Goal: Use online tool/utility: Utilize a website feature to perform a specific function

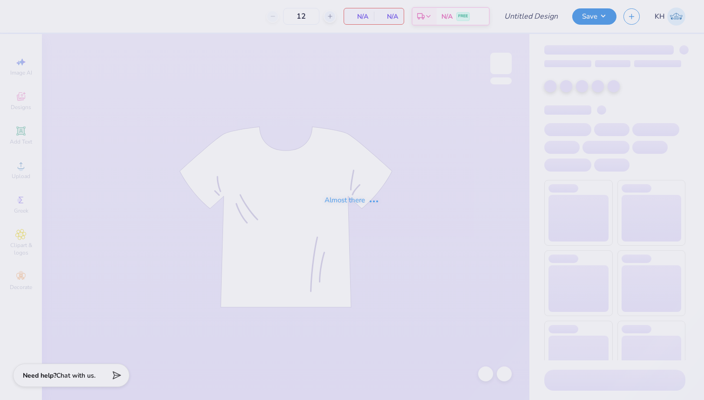
type input "bruinette sample"
type input "50"
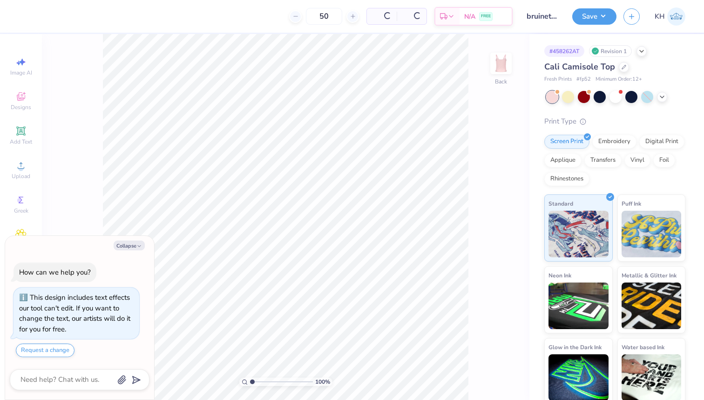
scroll to position [16, 0]
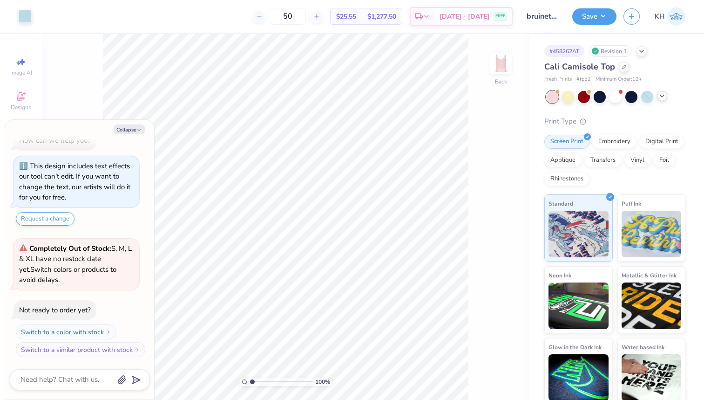
click at [661, 97] on icon at bounding box center [661, 95] width 7 height 7
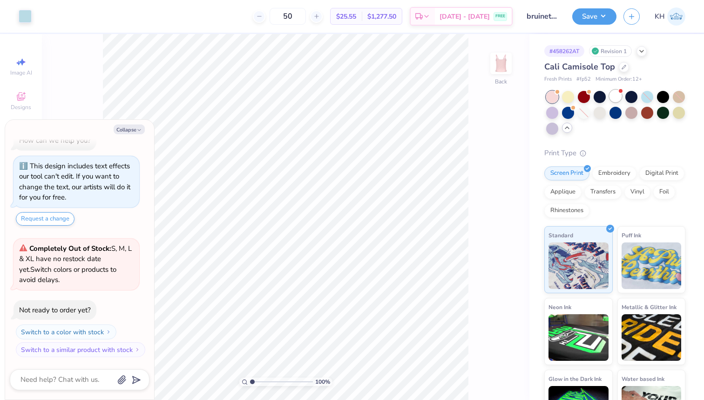
click at [617, 100] on div at bounding box center [616, 96] width 12 height 12
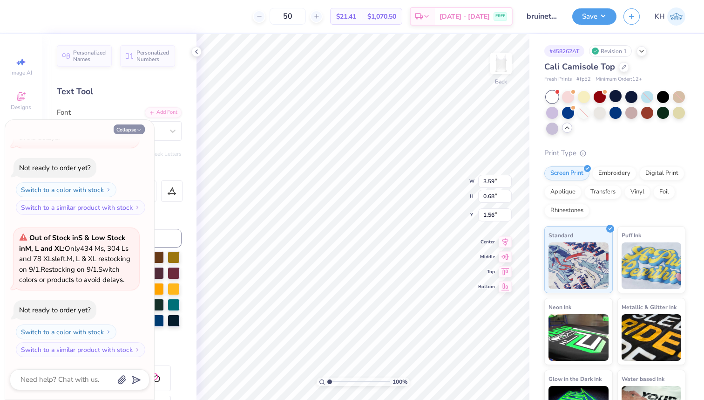
click at [127, 131] on button "Collapse" at bounding box center [129, 129] width 31 height 10
type textarea "x"
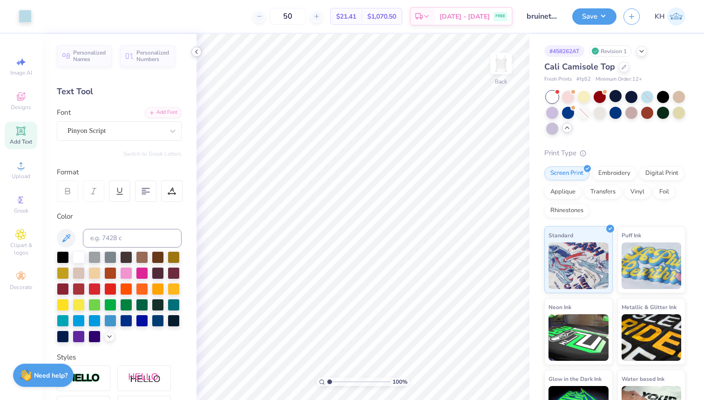
click at [194, 51] on icon at bounding box center [196, 51] width 7 height 7
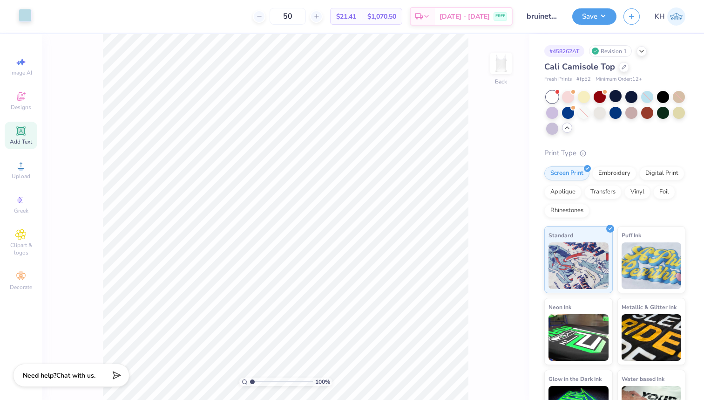
click at [26, 21] on div at bounding box center [25, 15] width 13 height 13
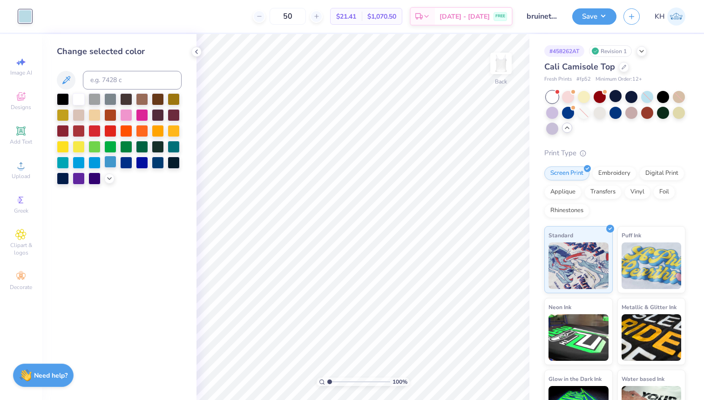
click at [111, 161] on div at bounding box center [110, 162] width 12 height 12
click at [78, 162] on div at bounding box center [79, 162] width 12 height 12
click at [111, 181] on icon at bounding box center [109, 177] width 7 height 7
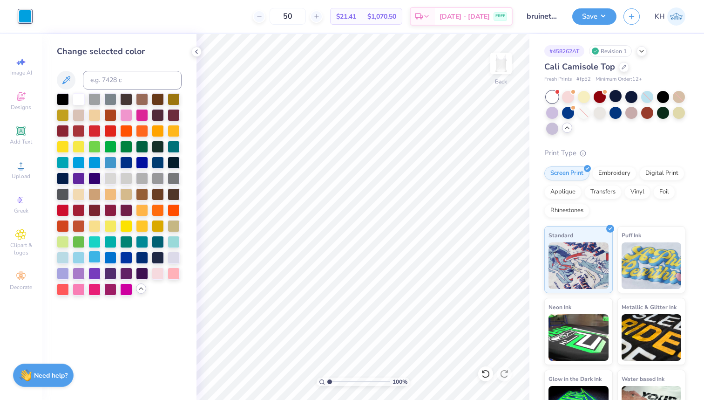
click at [95, 257] on div at bounding box center [94, 257] width 12 height 12
click at [139, 289] on polyline at bounding box center [141, 288] width 4 height 2
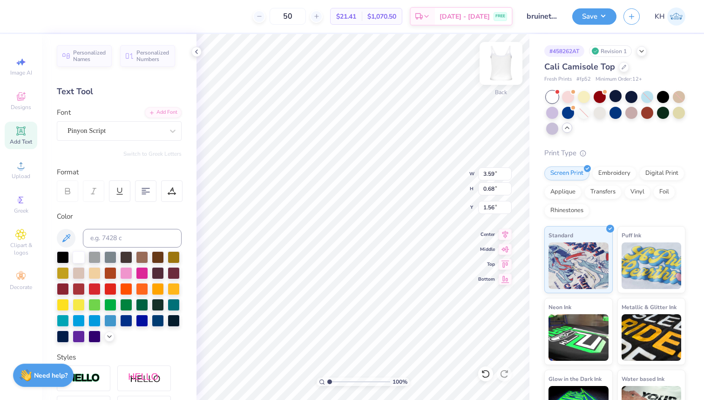
type input "4.44"
type input "0.84"
type input "1.40"
click at [501, 234] on icon at bounding box center [505, 232] width 13 height 11
click at [601, 20] on button "Save" at bounding box center [594, 15] width 44 height 16
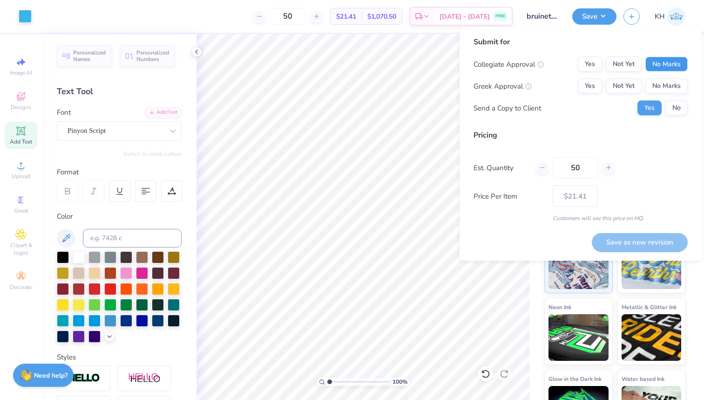
click at [663, 65] on button "No Marks" at bounding box center [666, 64] width 42 height 15
click at [664, 85] on button "No Marks" at bounding box center [666, 86] width 42 height 15
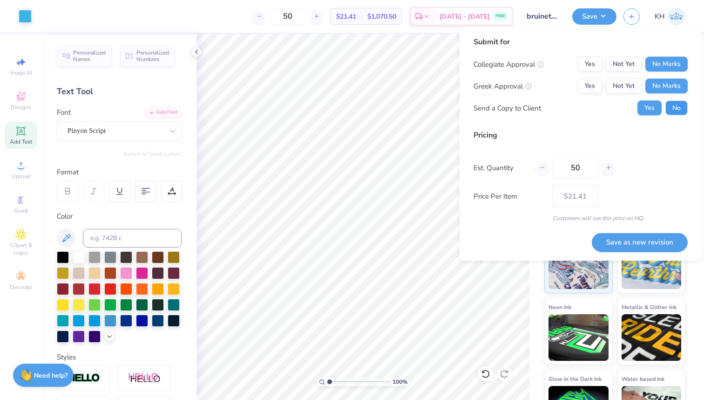
click at [678, 108] on button "No" at bounding box center [676, 108] width 22 height 15
click at [644, 242] on button "Save as new revision" at bounding box center [640, 241] width 96 height 19
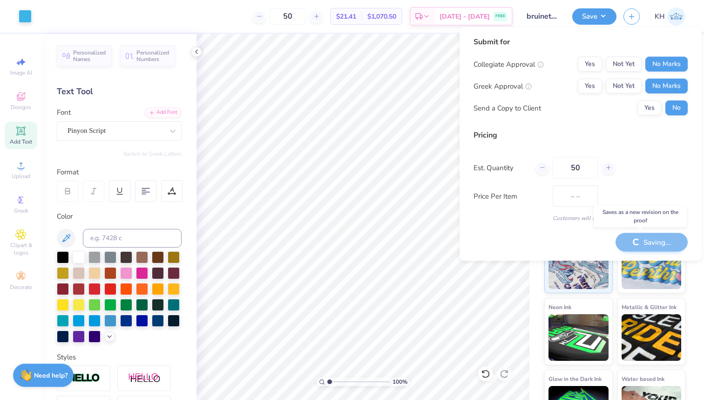
type input "$21.41"
